Goal: Navigation & Orientation: Find specific page/section

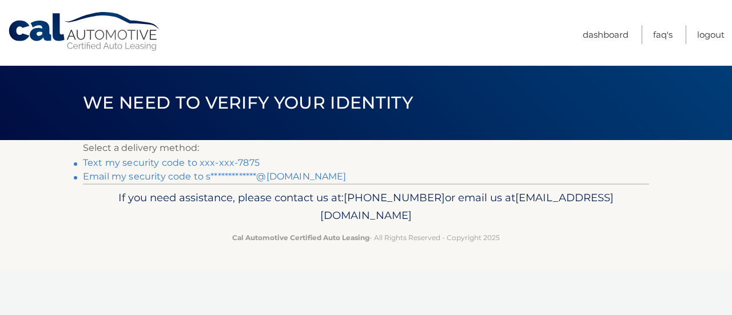
click at [228, 161] on link "Text my security code to xxx-xxx-7875" at bounding box center [171, 162] width 177 height 11
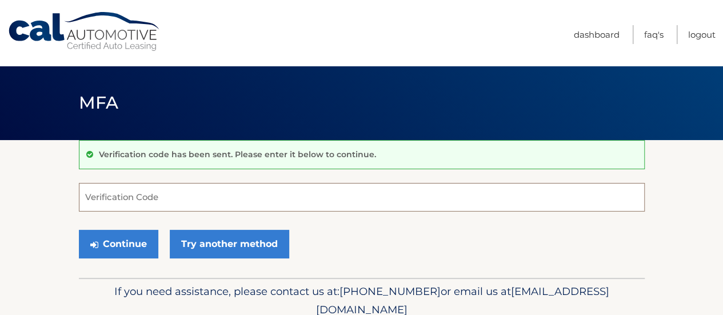
click at [196, 191] on input "Verification Code" at bounding box center [362, 197] width 566 height 29
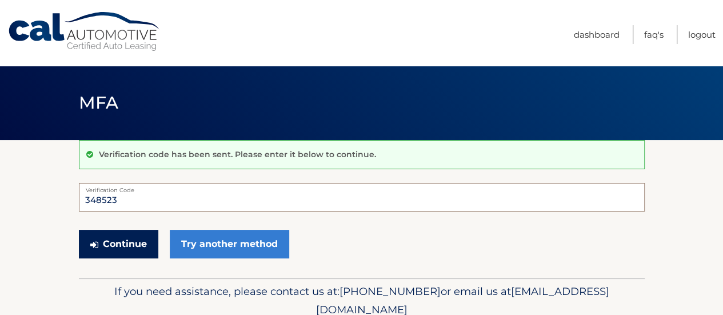
type input "348523"
click at [119, 251] on button "Continue" at bounding box center [118, 244] width 79 height 29
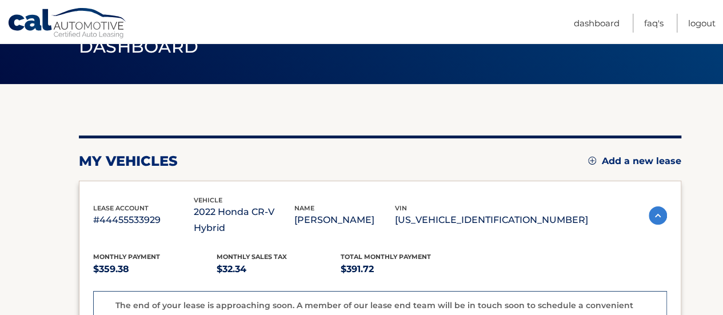
scroll to position [57, 0]
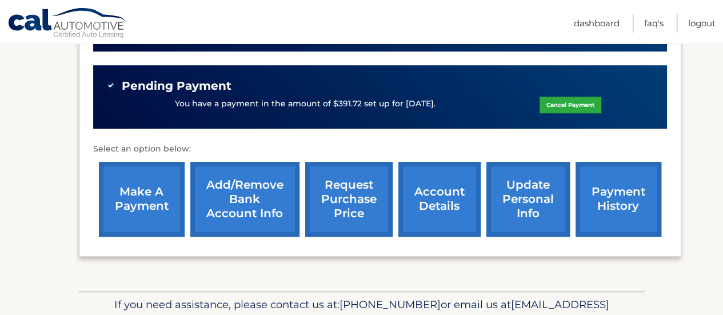
scroll to position [469, 0]
